Goal: Check status

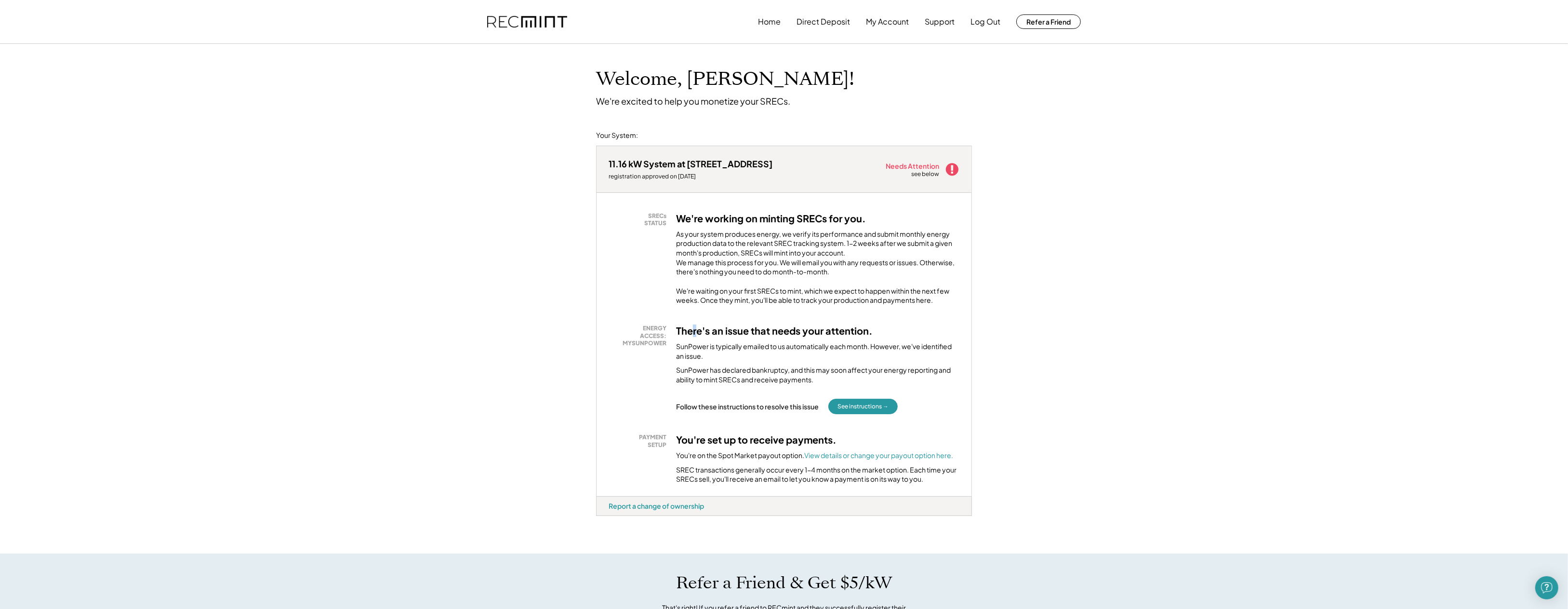
click at [695, 326] on div "SRECs STATUS We're working on minting SRECs for you. As your system produces en…" at bounding box center [784, 344] width 375 height 303
drag, startPoint x: 695, startPoint y: 326, endPoint x: 681, endPoint y: 322, distance: 14.6
click at [681, 322] on div "SRECs STATUS We're working on minting SRECs for you. As your system produces en…" at bounding box center [784, 344] width 375 height 303
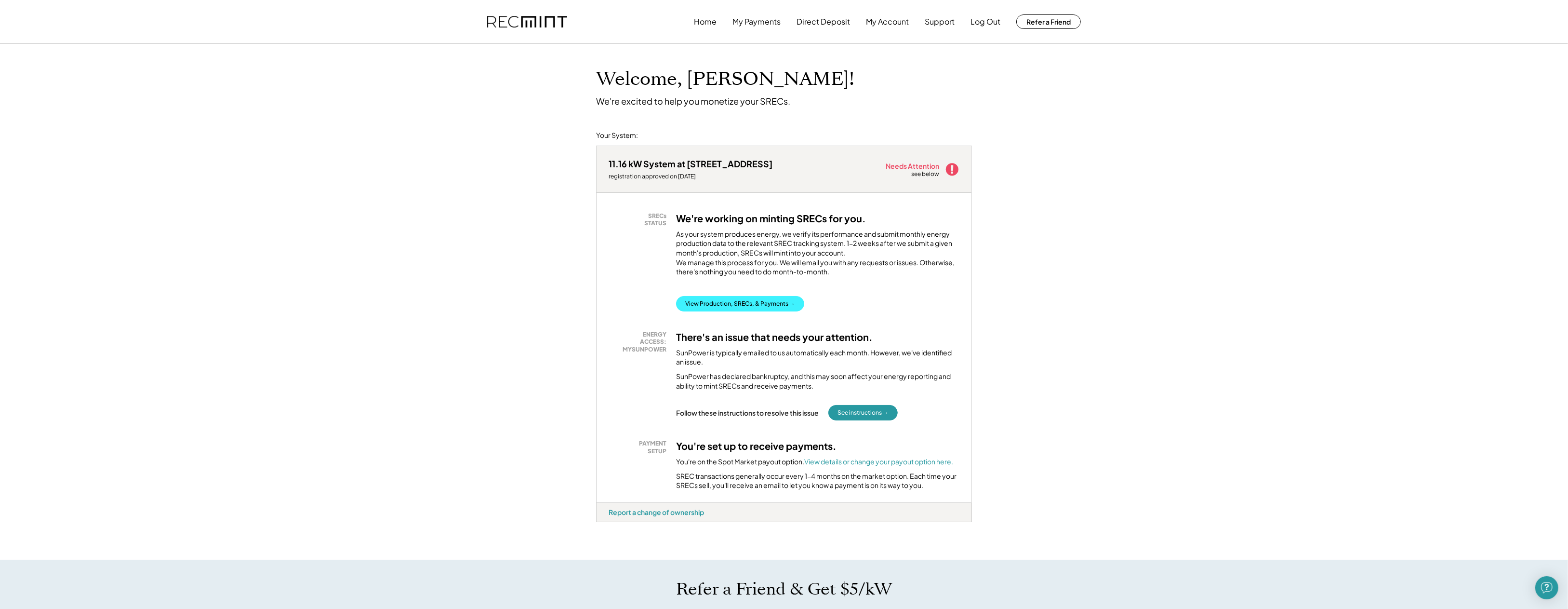
click at [721, 312] on button "View Production, SRECs, & Payments →" at bounding box center [740, 303] width 128 height 15
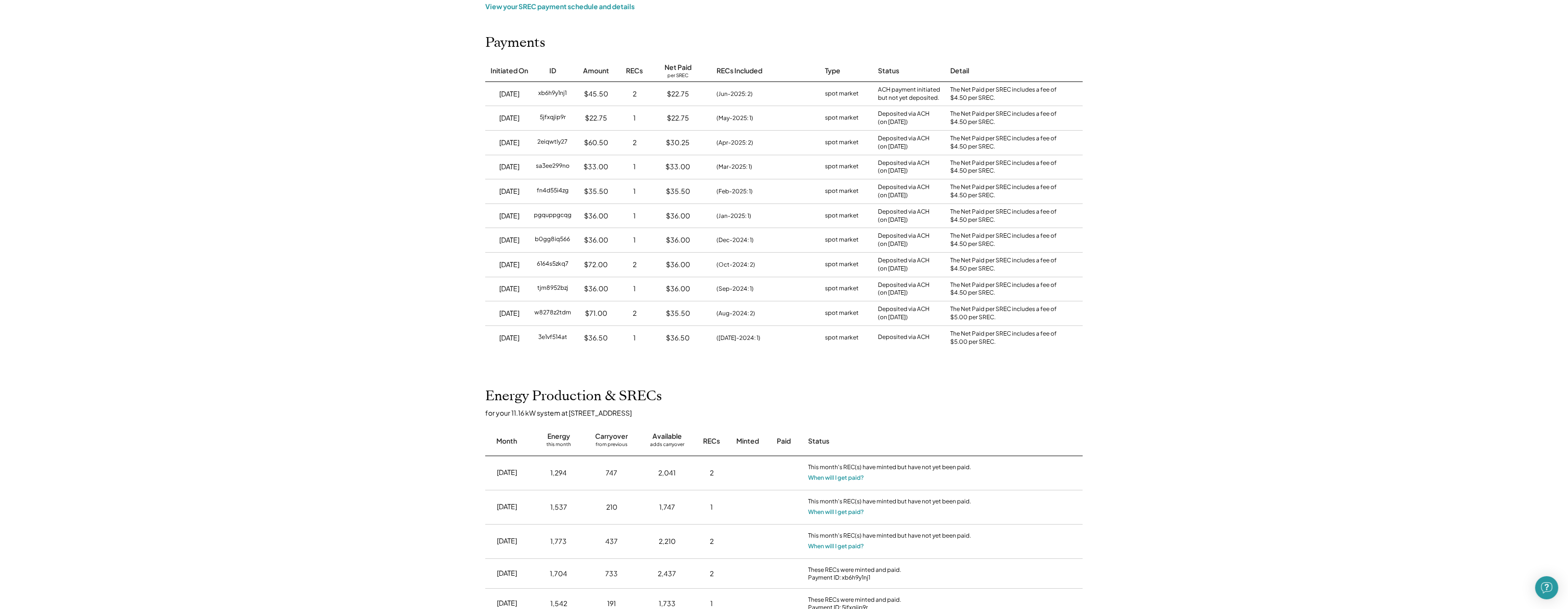
scroll to position [64, 0]
